Goal: Book appointment/travel/reservation

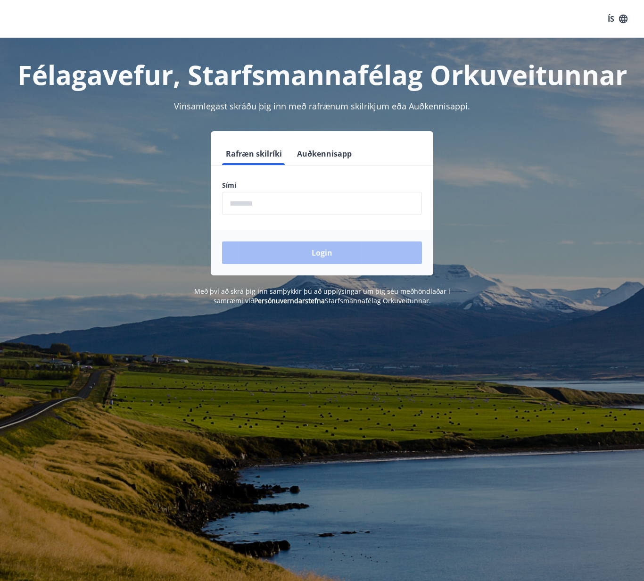
click at [265, 209] on input "phone" at bounding box center [322, 203] width 200 height 23
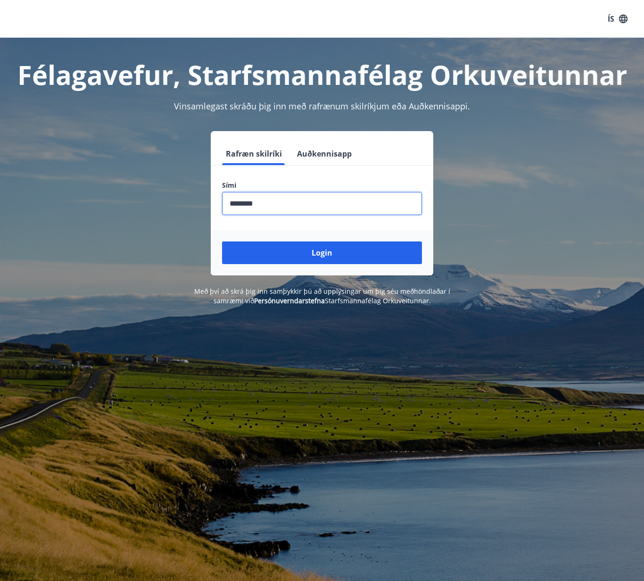
type input "********"
click at [222, 241] on button "Login" at bounding box center [322, 252] width 200 height 23
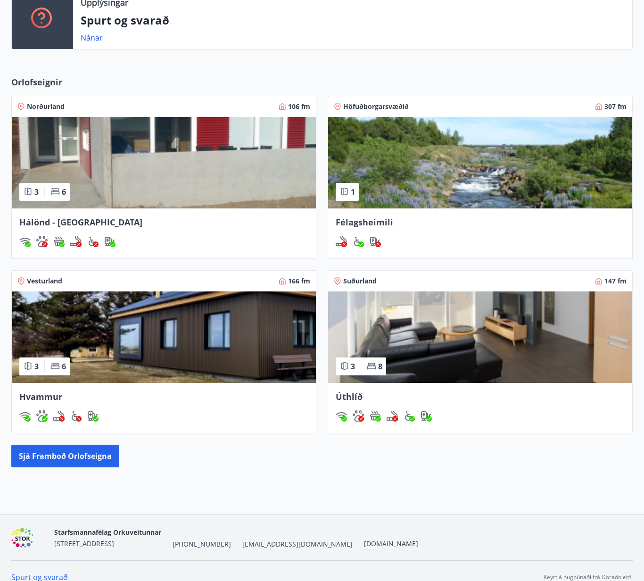
scroll to position [384, 0]
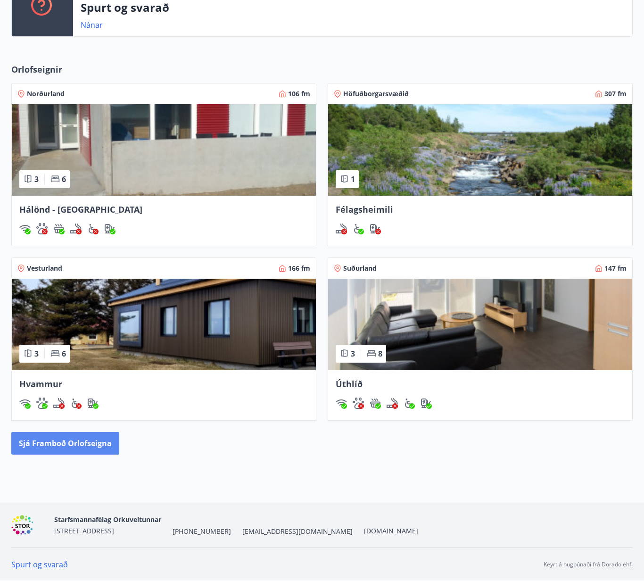
click at [47, 446] on button "Sjá framboð orlofseigna" at bounding box center [65, 443] width 108 height 23
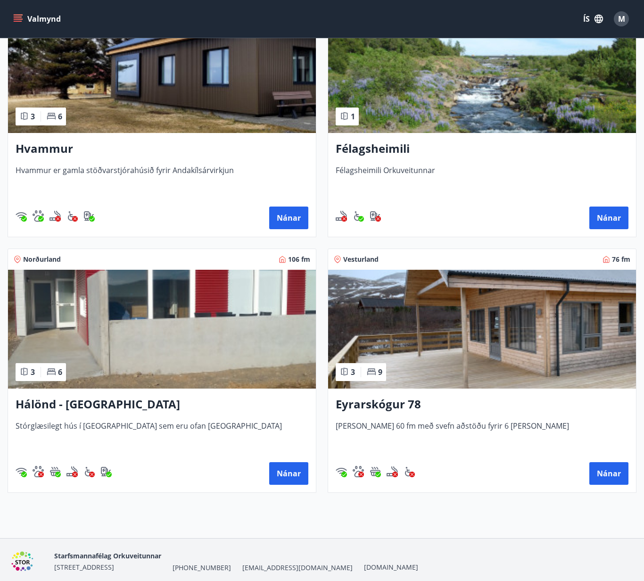
click at [360, 405] on h3 "Eyrarskógur 78" at bounding box center [482, 404] width 293 height 17
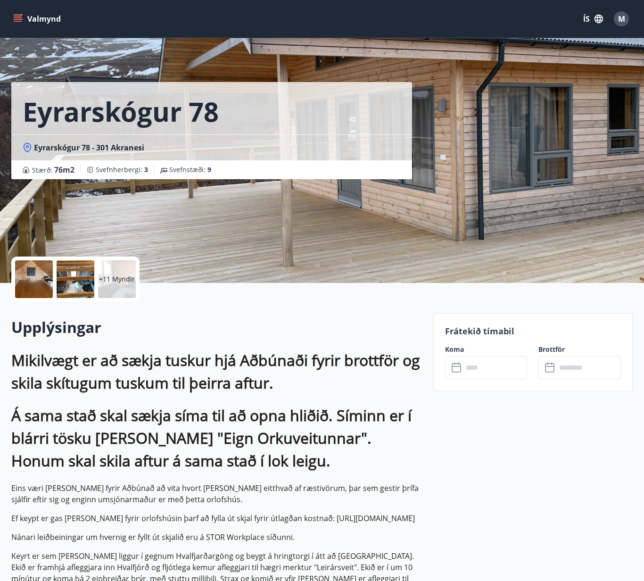
click at [131, 272] on div "+11 Myndir" at bounding box center [117, 279] width 38 height 38
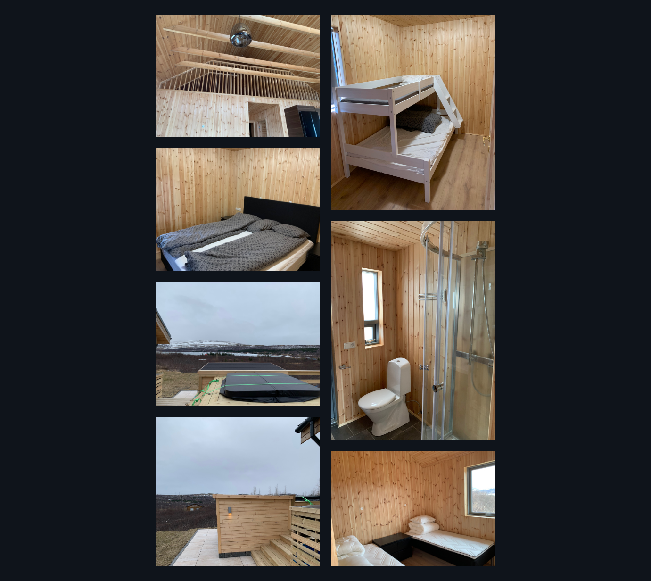
scroll to position [586, 0]
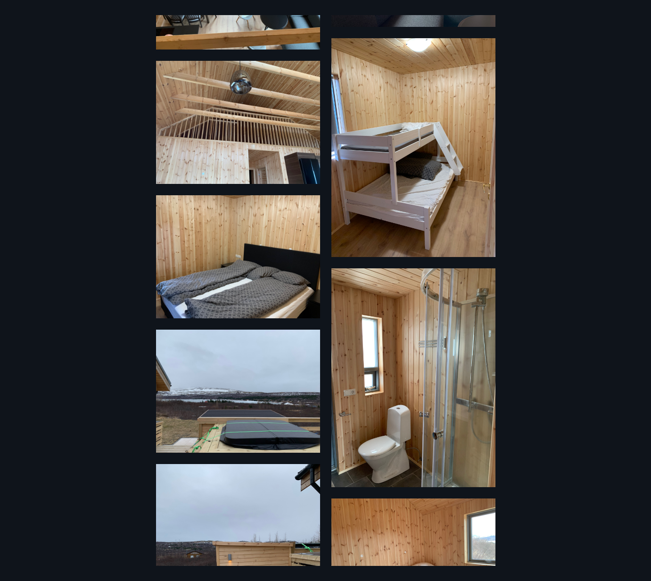
click at [186, 281] on img at bounding box center [238, 256] width 164 height 123
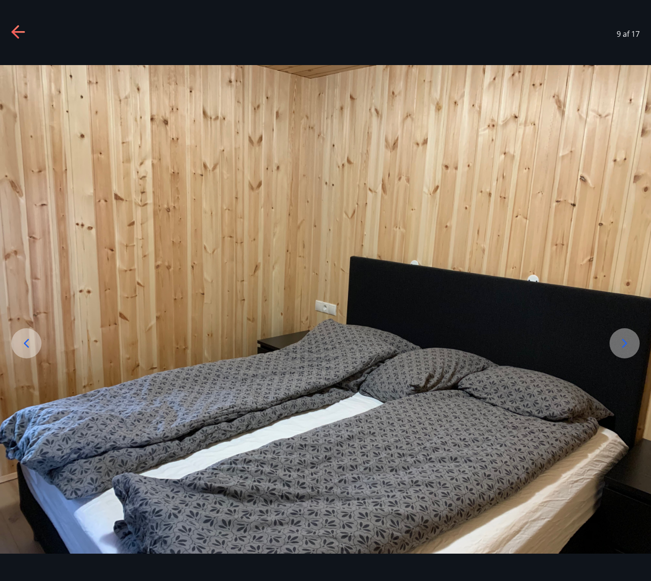
click at [21, 33] on icon at bounding box center [17, 32] width 13 height 2
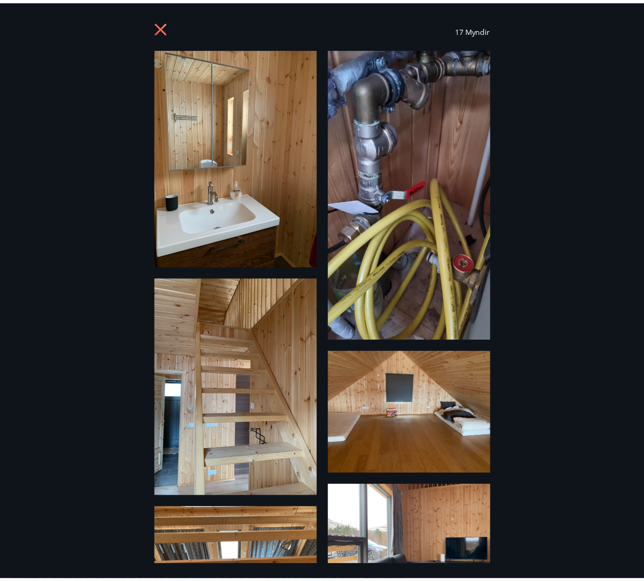
scroll to position [0, 0]
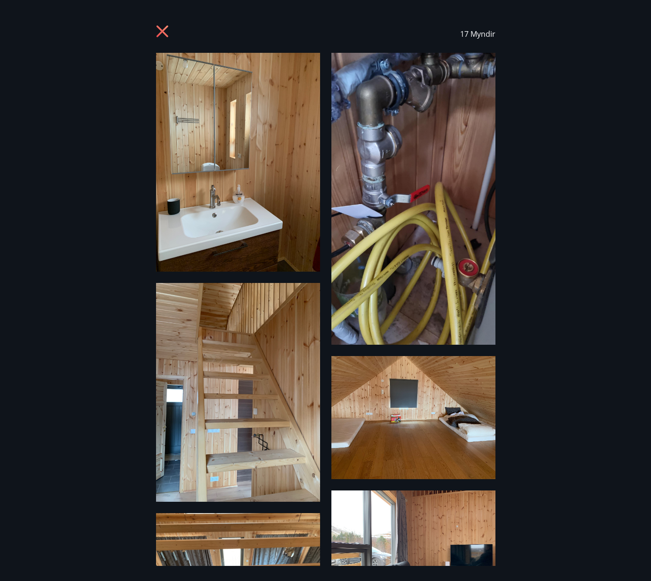
click at [163, 32] on icon at bounding box center [162, 31] width 12 height 12
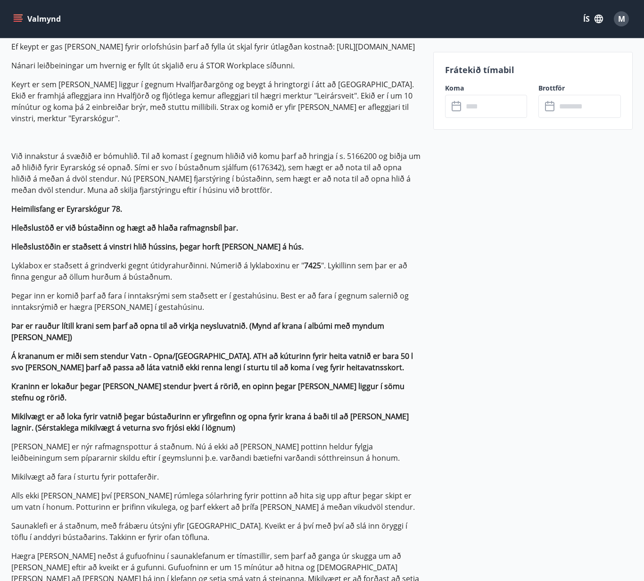
scroll to position [189, 0]
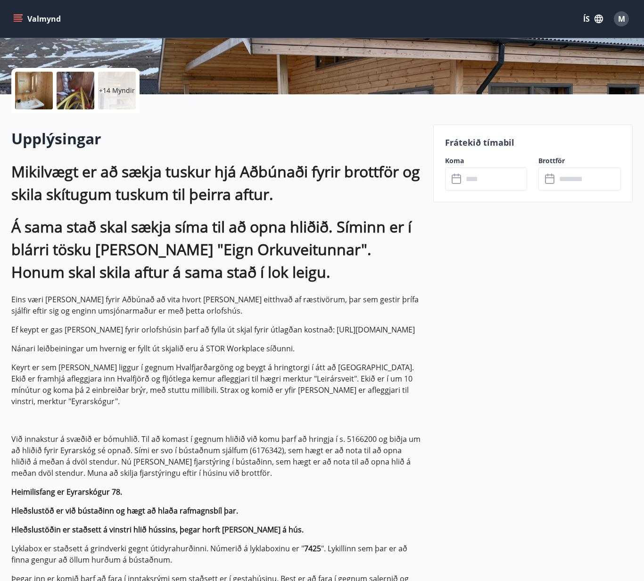
click at [485, 193] on div "Frátekið tímabil Koma ​ ​ Brottför ​ ​" at bounding box center [532, 163] width 199 height 78
click at [485, 181] on input "text" at bounding box center [495, 178] width 65 height 23
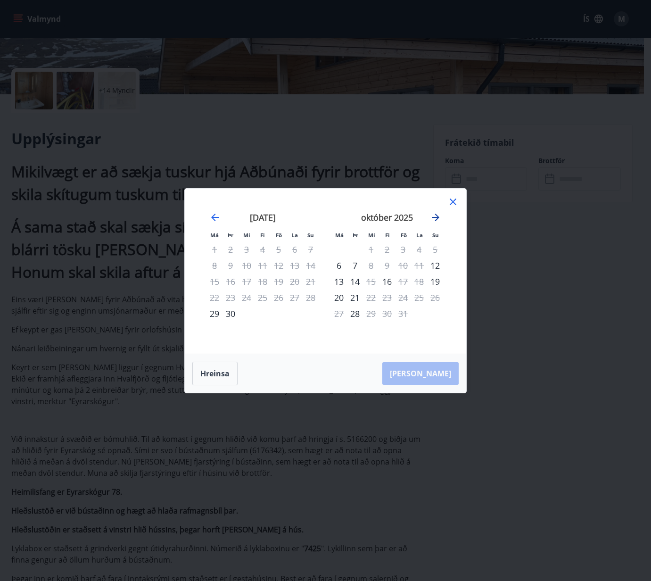
click at [439, 215] on icon "Move forward to switch to the next month." at bounding box center [435, 217] width 11 height 11
click at [437, 215] on icon "Move forward to switch to the next month." at bounding box center [436, 218] width 8 height 8
click at [438, 215] on icon "Move forward to switch to the next month." at bounding box center [435, 217] width 11 height 11
click at [434, 215] on icon "Move forward to switch to the next month." at bounding box center [435, 217] width 11 height 11
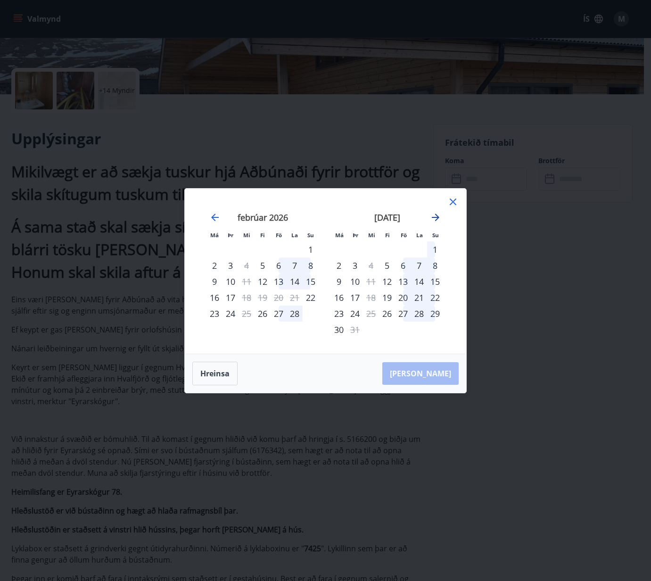
click at [434, 215] on icon "Move forward to switch to the next month." at bounding box center [435, 217] width 11 height 11
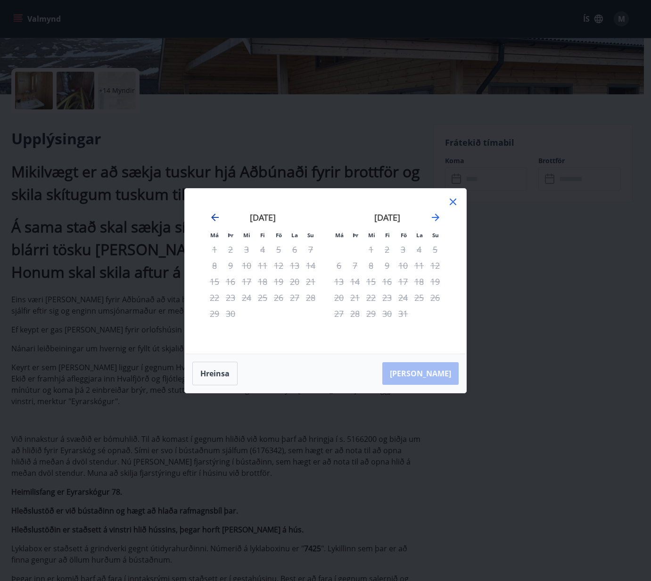
click at [214, 219] on icon "Move backward to switch to the previous month." at bounding box center [215, 218] width 8 height 8
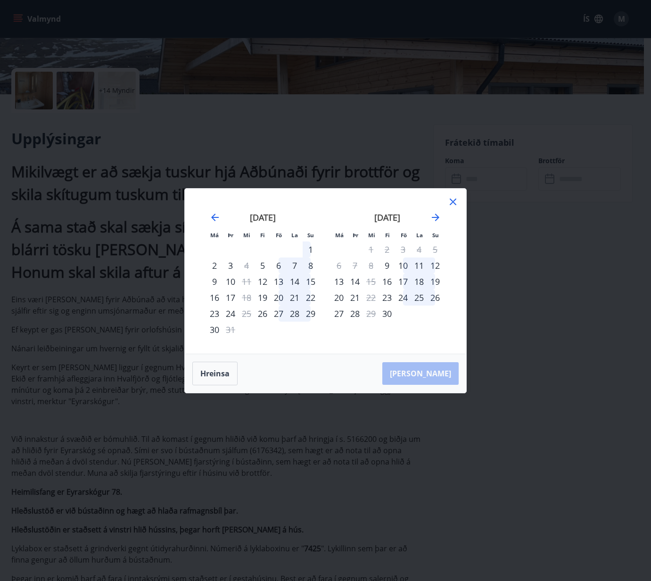
click at [458, 202] on icon at bounding box center [452, 201] width 11 height 11
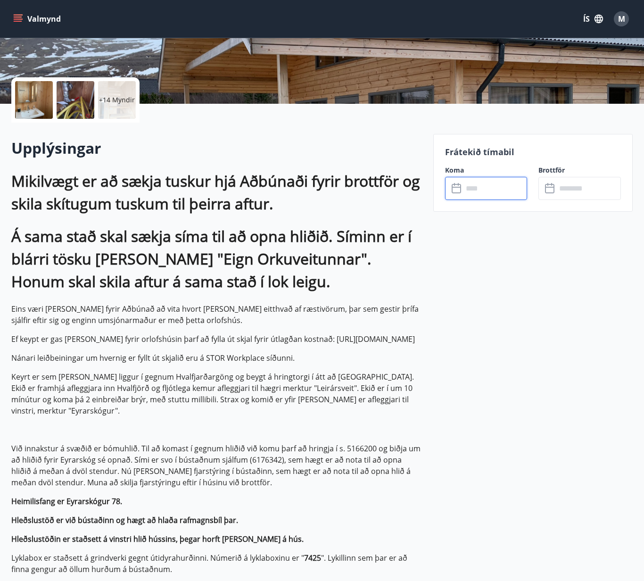
scroll to position [141, 0]
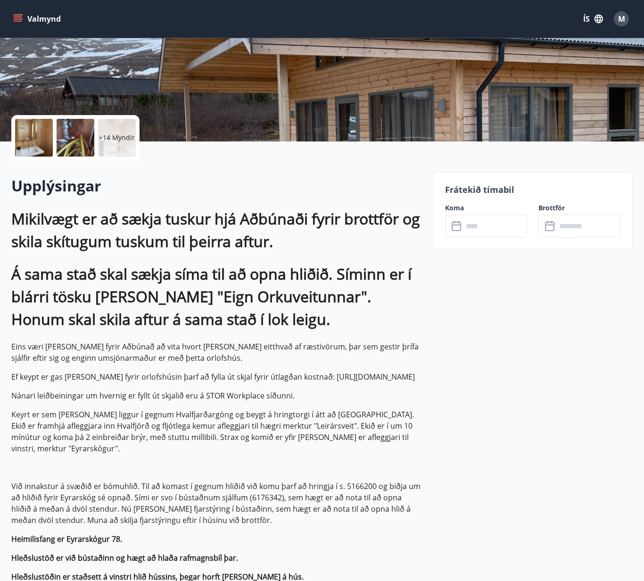
click at [246, 180] on h2 "Upplýsingar" at bounding box center [216, 185] width 411 height 21
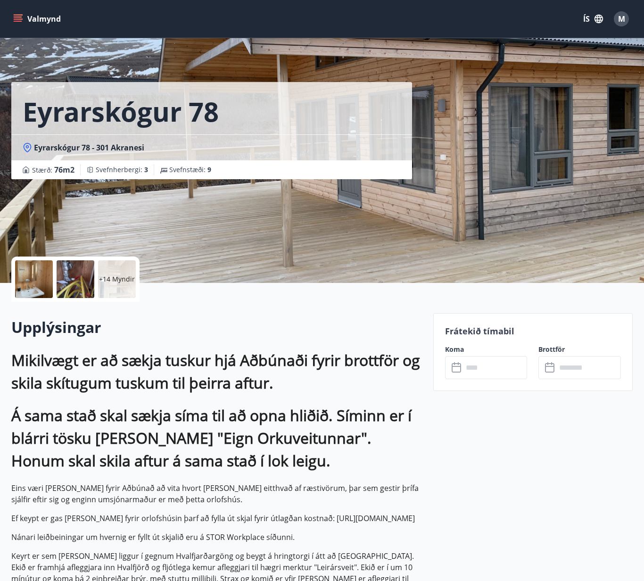
scroll to position [283, 0]
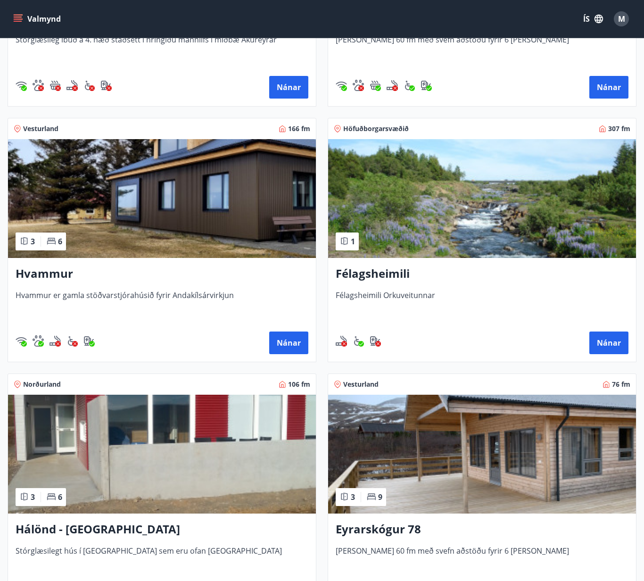
scroll to position [424, 0]
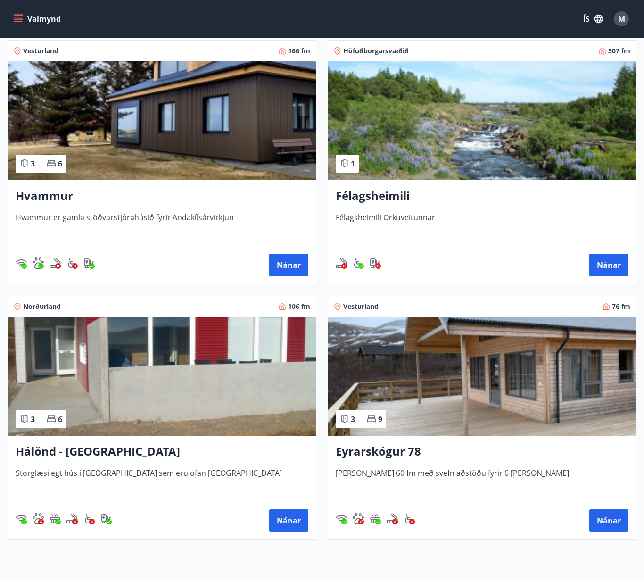
click at [406, 450] on h3 "Eyrarskógur 78" at bounding box center [482, 451] width 293 height 17
